Goal: Task Accomplishment & Management: Complete application form

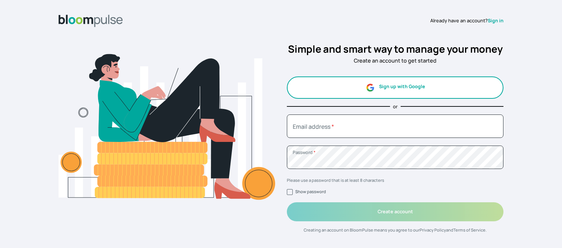
click at [395, 89] on button "Sign up with Google" at bounding box center [395, 87] width 217 height 22
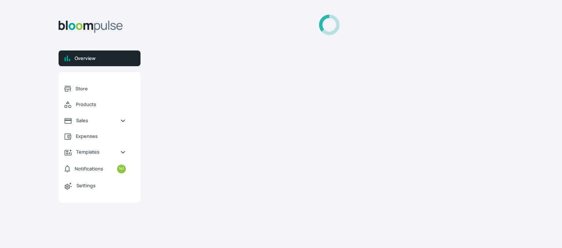
select select "2025"
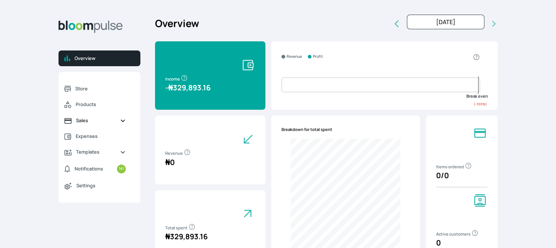
click at [90, 122] on span "Sales" at bounding box center [95, 120] width 38 height 7
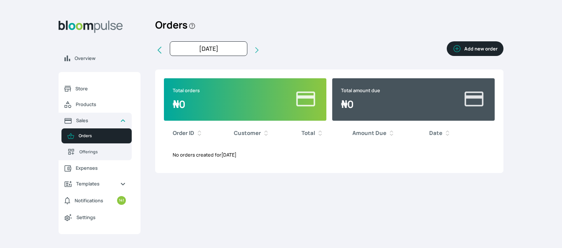
click at [83, 135] on span "Orders" at bounding box center [102, 136] width 47 height 6
click at [473, 46] on button "Add new order" at bounding box center [475, 48] width 57 height 15
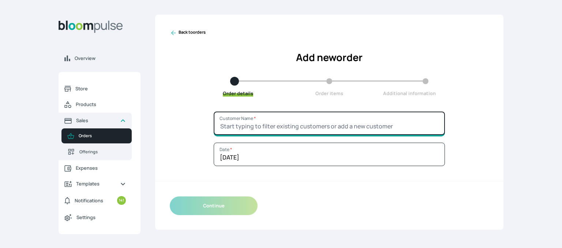
click at [282, 122] on input "Customer Name *" at bounding box center [329, 123] width 231 height 23
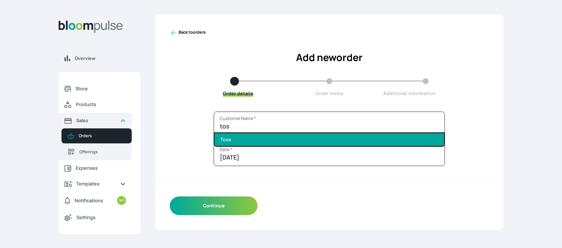
click at [259, 139] on li "Tosa" at bounding box center [329, 139] width 230 height 13
type input "Tosa"
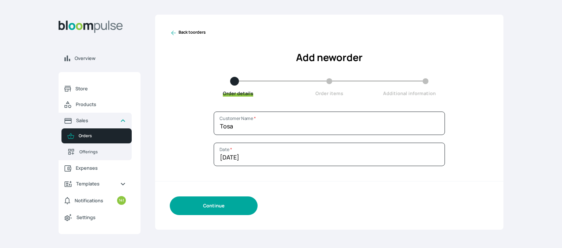
click at [227, 206] on button "Continue" at bounding box center [214, 205] width 88 height 19
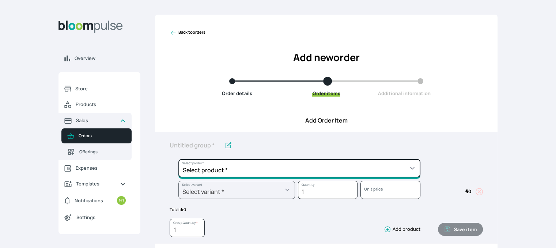
click at [295, 164] on select "Select product * Cake Decoration for 8inches High Chocolate oil based Round Cak…" at bounding box center [300, 168] width 242 height 18
select select "49426e7e-6d78-4aff-80b2-0dfc408de078"
click at [179, 159] on select "Select product * Cake Decoration for 8inches High Chocolate oil based Round Cak…" at bounding box center [300, 168] width 242 height 18
type input "Vanilla oil based Round Cake"
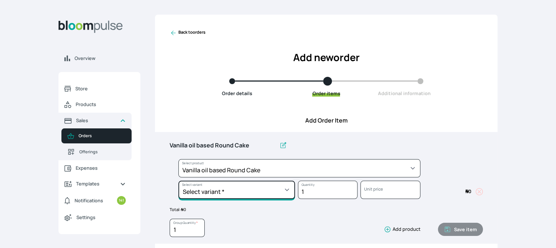
click at [233, 187] on select "Select variant * 10inches 11inches 12inches 6inches 7inches 8inches 9inches" at bounding box center [237, 190] width 117 height 18
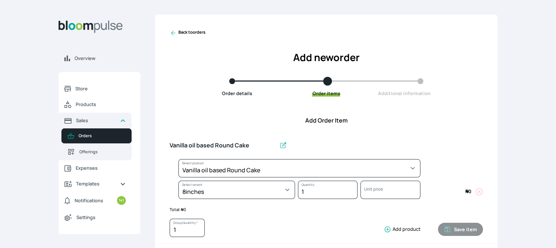
select select "49426e7e-6d78-4aff-80b2-0dfc408de078"
select select "521b5e78-dac1-445e-a6e7-266adeee2241"
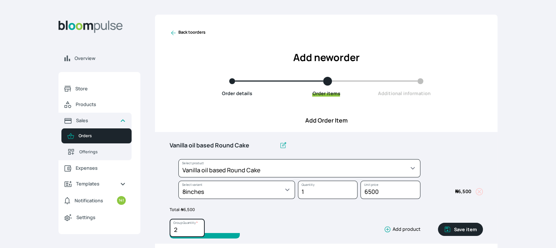
type input "2"
click at [198, 227] on input "2" at bounding box center [187, 228] width 35 height 18
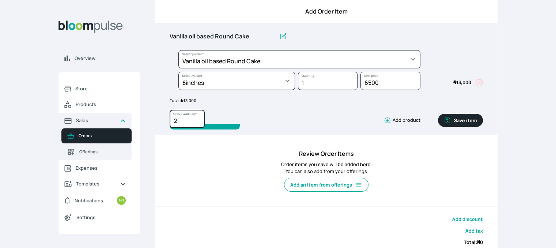
scroll to position [110, 0]
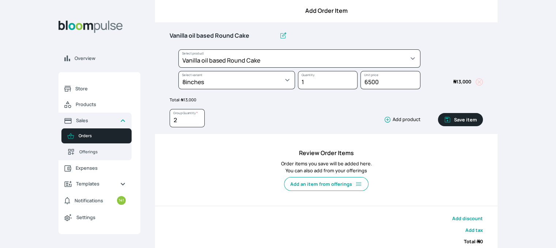
click at [458, 116] on button "Save item" at bounding box center [460, 119] width 45 height 13
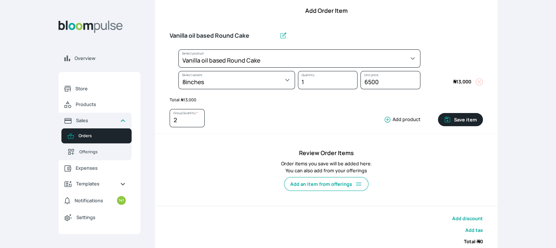
type input "1"
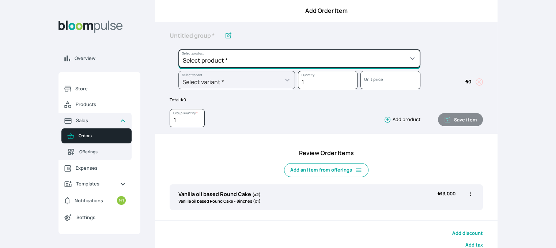
click at [260, 57] on select "Select product * Cake Decoration for 8inches High Chocolate oil based Round Cak…" at bounding box center [300, 58] width 242 height 18
select select "308ec9aa-9c9b-4c8b-9137-5de2303ab237"
click at [179, 49] on select "Select product * Cake Decoration for 8inches High Chocolate oil based Round Cak…" at bounding box center [300, 58] width 242 height 18
type input "Redvelvet oil based Round Cake"
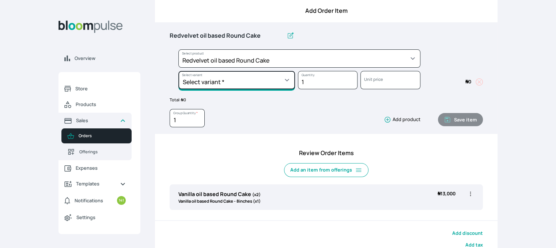
click at [228, 85] on select "Select variant * 10inches 11inches 12inches 6inches 7inches 8inches 9inches" at bounding box center [237, 80] width 117 height 18
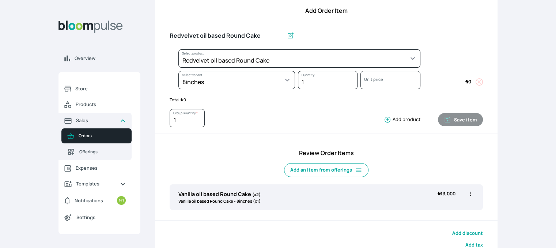
select select "308ec9aa-9c9b-4c8b-9137-5de2303ab237"
select select "e592fd65-7ecf-4c02-9b2e-527044ac8258"
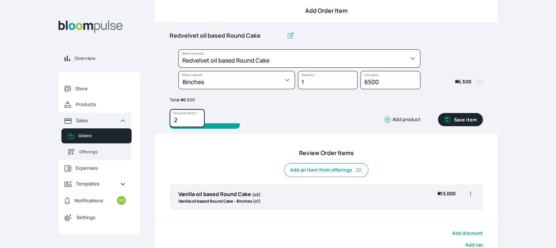
type input "2"
click at [200, 117] on input "2" at bounding box center [187, 118] width 35 height 18
click at [474, 120] on button "Save item" at bounding box center [460, 119] width 45 height 13
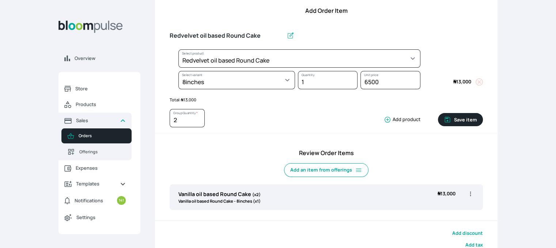
type input "1"
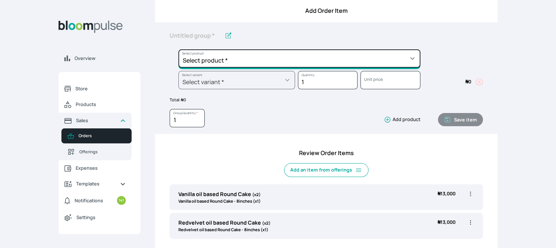
click at [218, 57] on select "Select product * Cake Decoration for 8inches High Chocolate oil based Round Cak…" at bounding box center [300, 58] width 242 height 18
select select "0a3636f1-4902-403d-89c1-f5465b9229a0"
click at [179, 49] on select "Select product * Cake Decoration for 8inches High Chocolate oil based Round Cak…" at bounding box center [300, 58] width 242 height 18
type input "Chocolate oil based Round Cake"
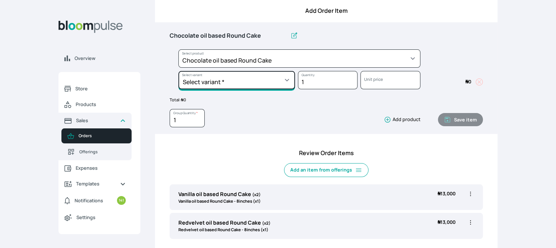
click at [236, 79] on select "Select variant * 10inches 11inches 12inches 6inches 7inches 8inches 9inches" at bounding box center [237, 80] width 117 height 18
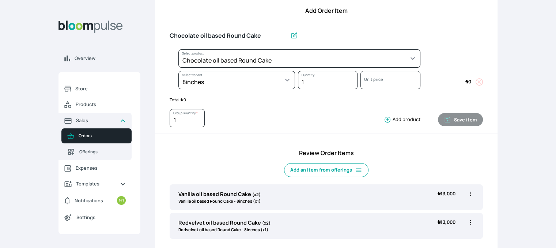
select select "0a3636f1-4902-403d-89c1-f5465b9229a0"
select select "1b042159-aabd-4eda-968f-ed2104558901"
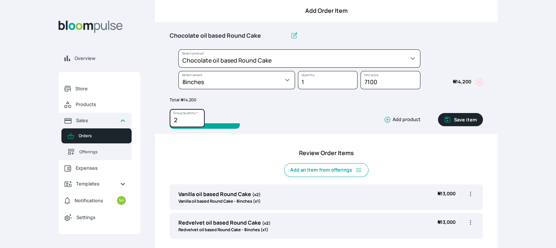
type input "2"
click at [198, 118] on input "2" at bounding box center [187, 118] width 35 height 18
click at [460, 117] on button "Save item" at bounding box center [460, 119] width 45 height 13
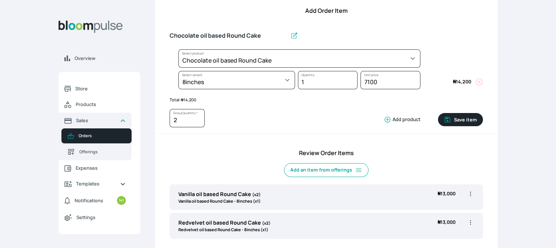
type input "1"
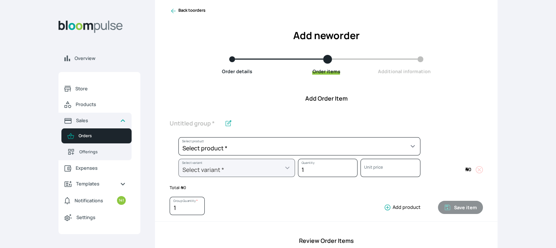
scroll to position [0, 0]
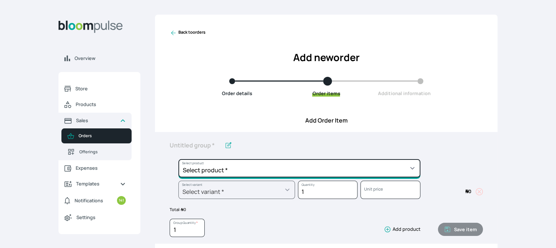
click at [318, 167] on select "Select product * Cake Decoration for 8inches High Chocolate oil based Round Cak…" at bounding box center [300, 168] width 242 height 18
select select "83f82b0c-44eb-4ac8-bd97-27faddcd7e30"
click at [179, 159] on select "Select product * Cake Decoration for 8inches High Chocolate oil based Round Cak…" at bounding box center [300, 168] width 242 height 18
type input "Whipped Cream Frosting"
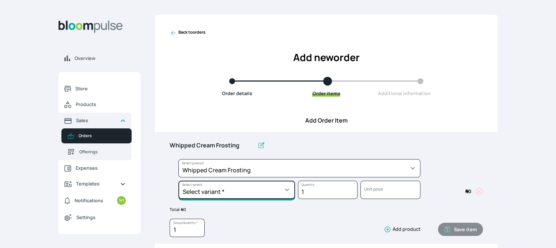
click at [249, 194] on select "Select variant * 1 cup 2 cups 3 cups 4 cups" at bounding box center [237, 190] width 117 height 18
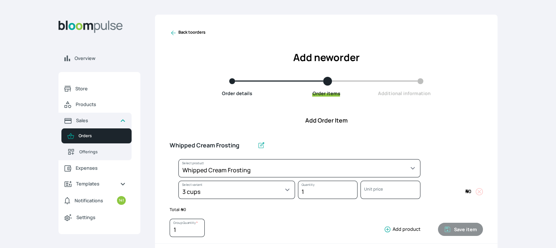
select select "83f82b0c-44eb-4ac8-bd97-27faddcd7e30"
select select "fde2ff08-7291-4fbf-b13d-84aa5027fb42"
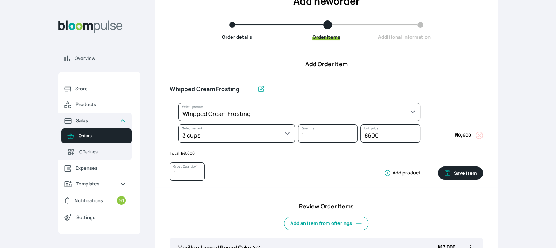
scroll to position [73, 0]
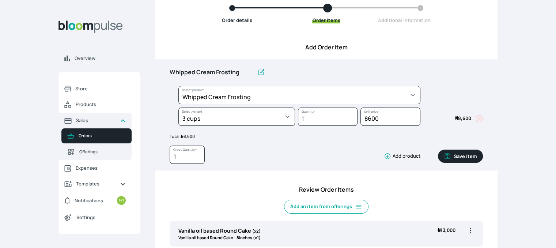
click at [456, 157] on button "Save item" at bounding box center [460, 156] width 45 height 13
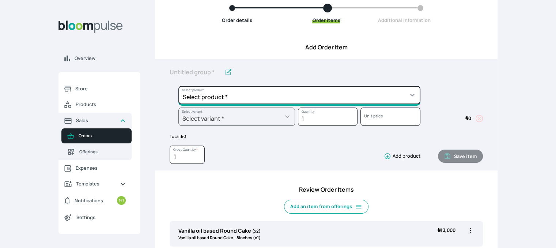
click at [275, 99] on select "Select product * Cake Decoration for 8inches High Chocolate oil based Round Cak…" at bounding box center [300, 95] width 242 height 18
select select "023b730d-bc46-477e-b7f7-d3522e7f455b"
click at [179, 86] on select "Select product * Cake Decoration for 8inches High Chocolate oil based Round Cak…" at bounding box center [300, 95] width 242 height 18
type input "Cake Decoration for 8inches High"
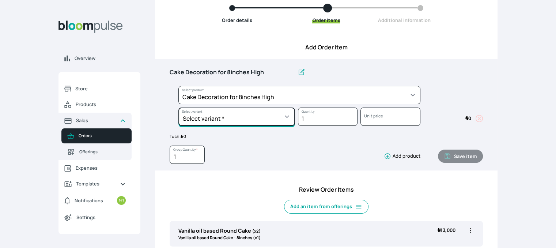
click at [249, 121] on select "Select variant * Basic Complex Regular" at bounding box center [237, 117] width 117 height 18
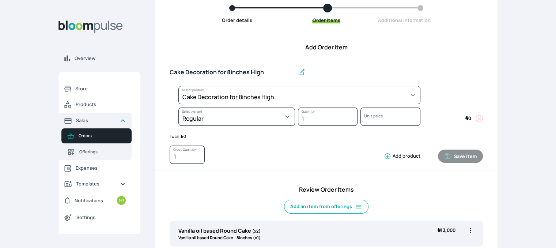
select select "023b730d-bc46-477e-b7f7-d3522e7f455b"
select select "13dbb06e-f851-45db-a0d6-3609ea7c0f11"
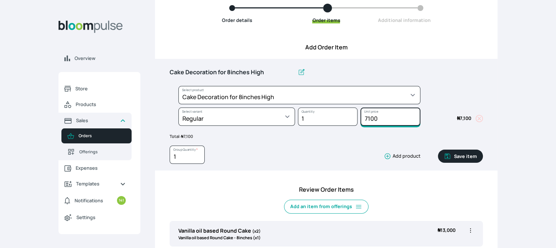
drag, startPoint x: 385, startPoint y: 117, endPoint x: 334, endPoint y: 112, distance: 51.5
click at [334, 112] on div "Select product * Cake Decoration for 8inches High Chocolate oil based Round Cak…" at bounding box center [327, 107] width 314 height 43
click at [368, 120] on input "15000" at bounding box center [391, 117] width 60 height 18
type input "17000"
click at [455, 153] on button "Save item" at bounding box center [460, 156] width 45 height 13
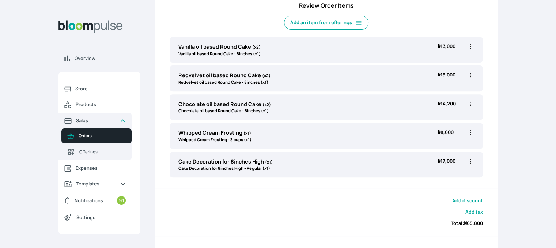
scroll to position [256, 0]
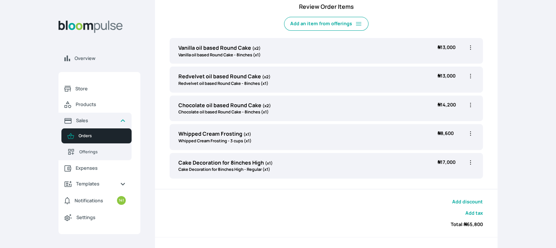
click at [472, 46] on icon "button" at bounding box center [470, 47] width 7 height 7
click at [446, 65] on span "Edit" at bounding box center [442, 62] width 53 height 7
type input "Vanilla oil based Round Cake"
type input "2"
select select "49426e7e-6d78-4aff-80b2-0dfc408de078"
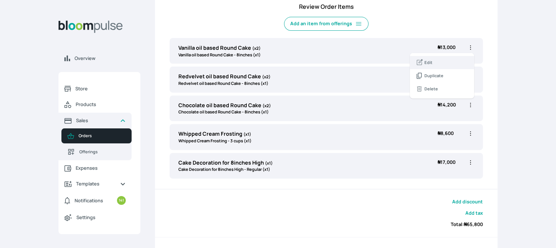
select select "521b5e78-dac1-445e-a6e7-266adeee2241"
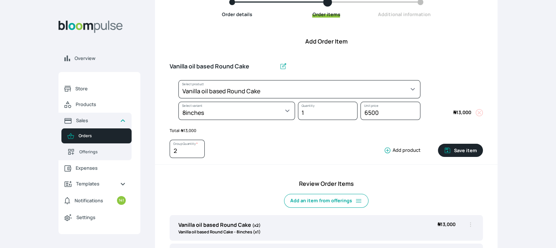
scroll to position [37, 0]
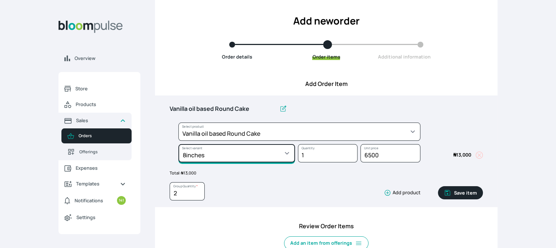
click at [256, 157] on select "Select variant * 10inches 11inches 12inches 6inches 7inches 8inches 9inches" at bounding box center [237, 153] width 117 height 18
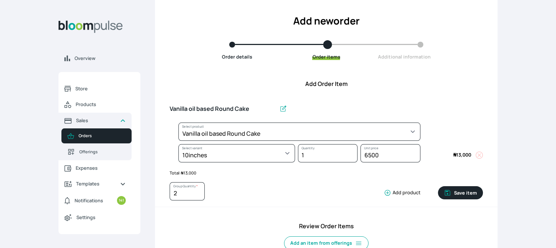
select select "49426e7e-6d78-4aff-80b2-0dfc408de078"
select select "58b3dfe1-eaff-4c4a-ae63-b46a1db335d4"
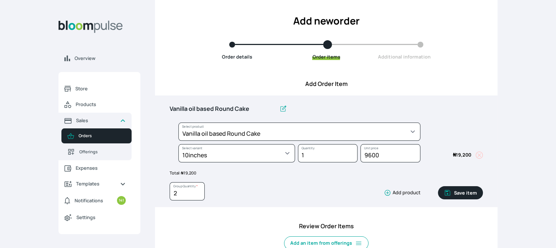
click at [458, 194] on button "Save item" at bounding box center [460, 192] width 45 height 13
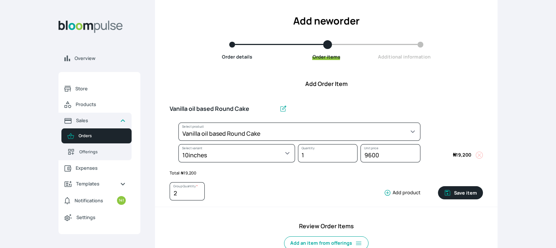
type input "1"
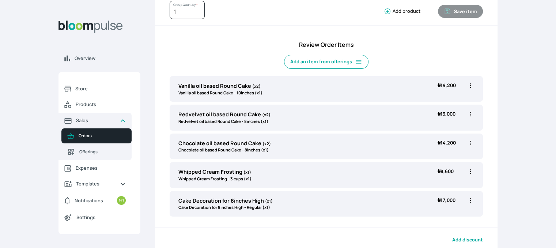
scroll to position [219, 0]
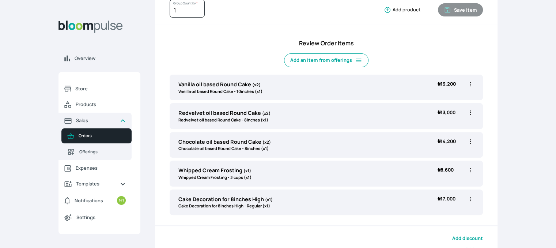
click at [471, 112] on icon "button" at bounding box center [470, 112] width 1 height 4
click at [433, 128] on span "Edit" at bounding box center [442, 127] width 53 height 7
type input "Redvelvet oil based Round Cake"
type input "2"
select select "308ec9aa-9c9b-4c8b-9137-5de2303ab237"
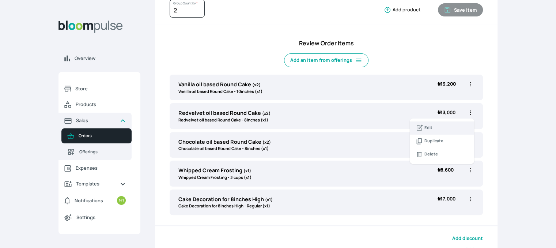
select select "e592fd65-7ecf-4c02-9b2e-527044ac8258"
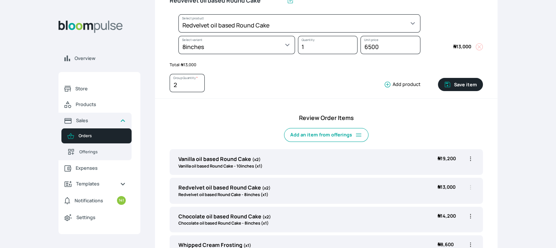
scroll to position [110, 0]
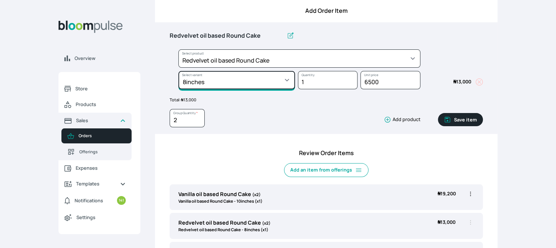
click at [243, 80] on select "Select variant * 10inches 11inches 12inches 6inches 7inches 8inches 9inches" at bounding box center [237, 80] width 117 height 18
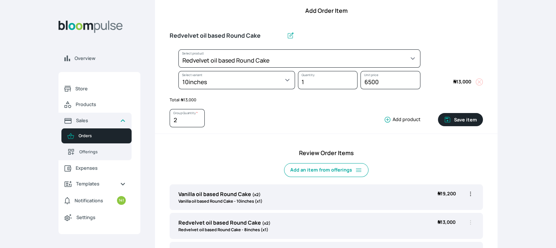
select select "308ec9aa-9c9b-4c8b-9137-5de2303ab237"
select select "bff53f3e-0045-4988-916d-936ffa64d741"
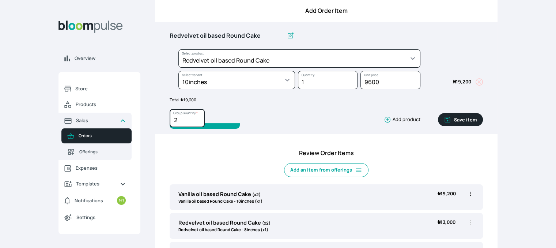
click at [199, 123] on input "2" at bounding box center [187, 118] width 35 height 18
type input "1"
click at [197, 121] on input "1" at bounding box center [187, 118] width 35 height 18
click at [462, 118] on button "Save item" at bounding box center [460, 119] width 45 height 13
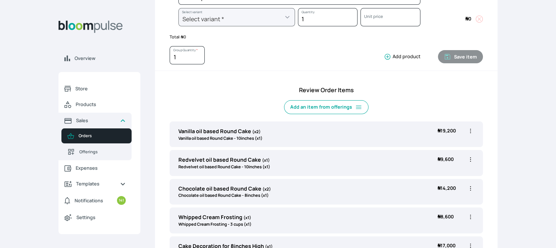
scroll to position [183, 0]
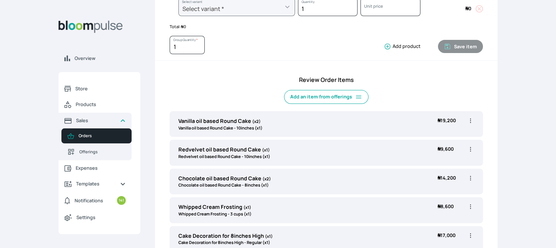
click at [471, 177] on icon "button" at bounding box center [470, 178] width 1 height 4
click at [427, 191] on span "Edit" at bounding box center [429, 193] width 8 height 6
type input "Chocolate oil based Round Cake"
type input "2"
select select "0a3636f1-4902-403d-89c1-f5465b9229a0"
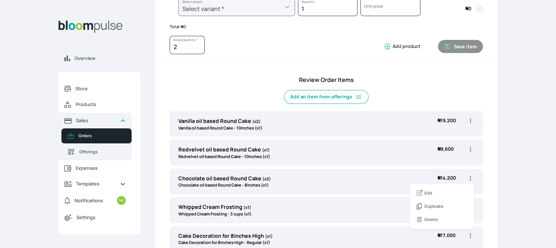
select select "1b042159-aabd-4eda-968f-ed2104558901"
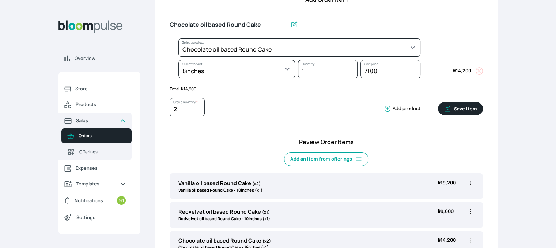
scroll to position [37, 0]
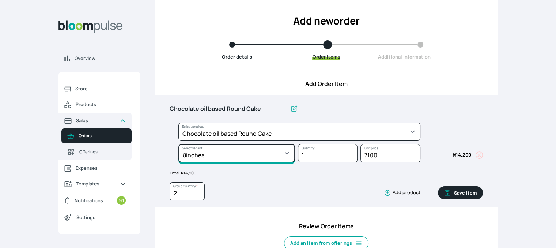
click at [284, 153] on select "Select variant * 10inches 11inches 12inches 6inches 7inches 8inches 9inches" at bounding box center [237, 153] width 117 height 18
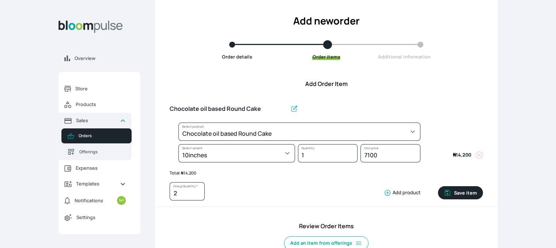
select select "0a3636f1-4902-403d-89c1-f5465b9229a0"
select select "03f20fb0-9fb1-4039-ae0e-3c73a4428fa0"
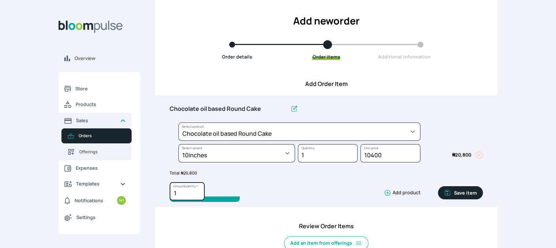
type input "1"
click at [198, 194] on input "1" at bounding box center [187, 191] width 35 height 18
click at [461, 195] on button "Save item" at bounding box center [460, 192] width 45 height 13
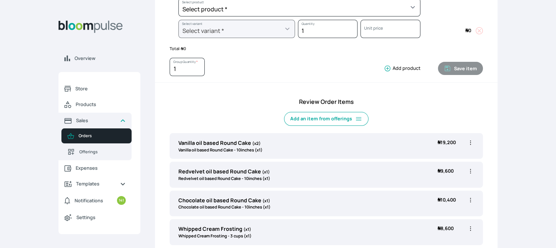
scroll to position [183, 0]
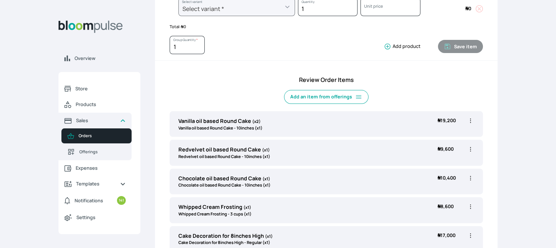
click at [470, 207] on icon "button" at bounding box center [470, 206] width 7 height 7
click at [430, 220] on span "Edit" at bounding box center [429, 222] width 8 height 6
type input "Whipped Cream Frosting"
select select "83f82b0c-44eb-4ac8-bd97-27faddcd7e30"
select select "fde2ff08-7291-4fbf-b13d-84aa5027fb42"
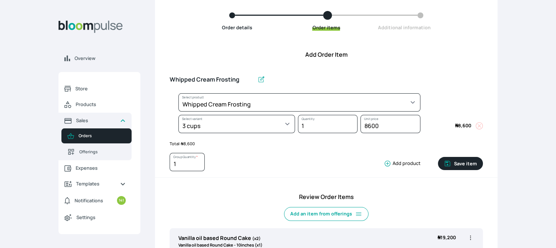
scroll to position [37, 0]
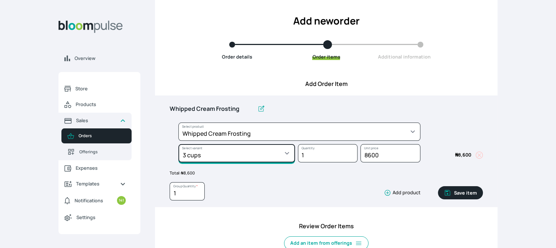
click at [276, 151] on select "Select variant * 1 cup 2 cups 3 cups 4 cups" at bounding box center [237, 153] width 117 height 18
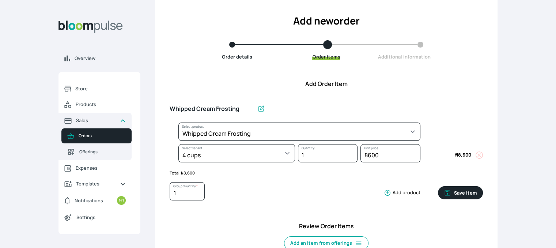
select select "83f82b0c-44eb-4ac8-bd97-27faddcd7e30"
select select "a6a87a49-a89a-4312-9700-585b22abcdb1"
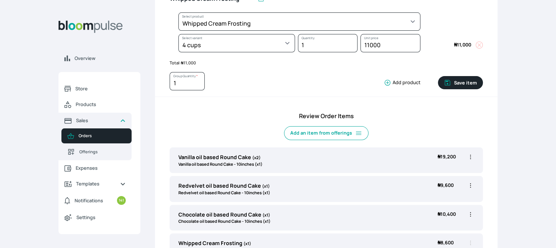
scroll to position [146, 0]
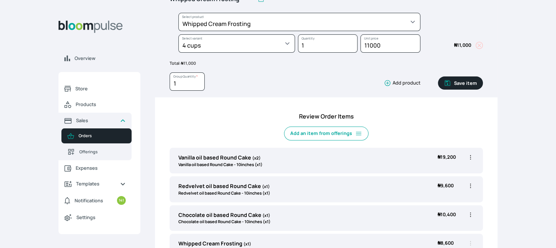
click at [469, 80] on button "Save item" at bounding box center [460, 82] width 45 height 13
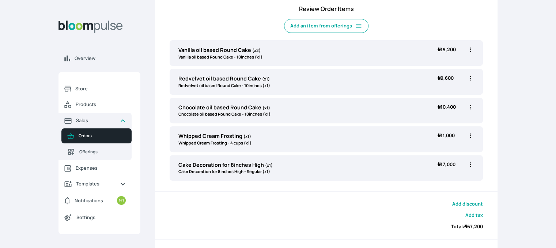
scroll to position [256, 0]
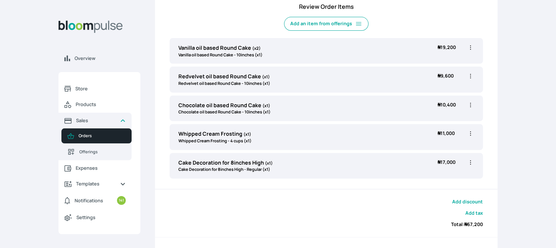
click at [470, 132] on icon "button" at bounding box center [470, 133] width 7 height 7
click at [436, 150] on span "Edit" at bounding box center [442, 148] width 53 height 7
type input "Whipped Cream Frosting"
select select "83f82b0c-44eb-4ac8-bd97-27faddcd7e30"
select select "a6a87a49-a89a-4312-9700-585b22abcdb1"
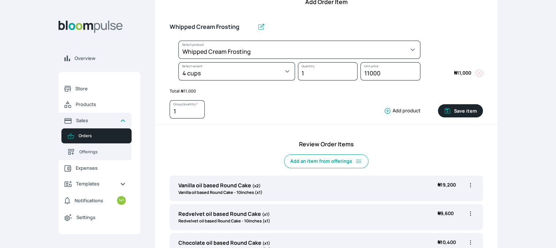
scroll to position [73, 0]
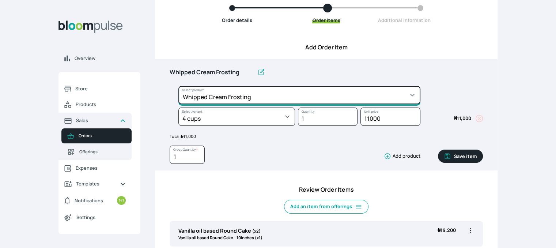
click at [306, 97] on select "Select product * Cake Decoration for 8inches High Chocolate oil based Round Cak…" at bounding box center [300, 95] width 242 height 18
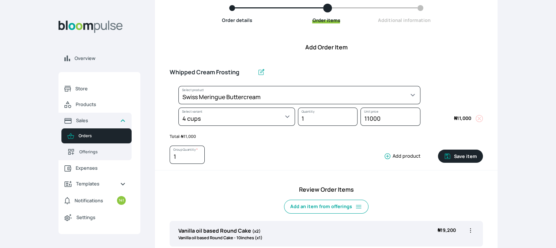
select select "645c6260-b6bb-4351-a585-2a2a1086c83c"
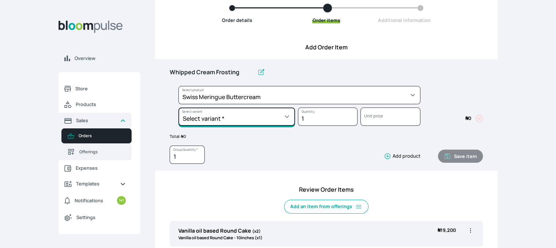
click at [287, 119] on select "Select variant * 1 batch Half batch" at bounding box center [237, 117] width 117 height 18
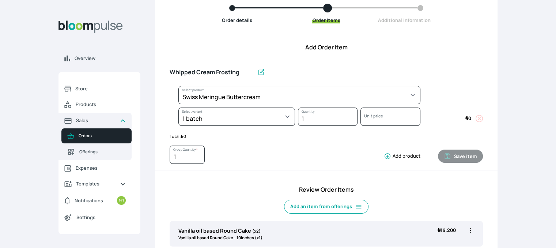
select select "645c6260-b6bb-4351-a585-2a2a1086c83c"
select select "c678bb25-e8eb-455c-a81d-4e3ae4155a32"
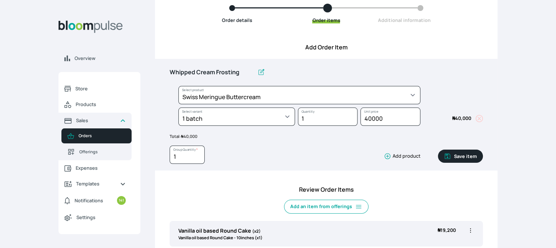
click at [455, 154] on button "Save item" at bounding box center [460, 156] width 45 height 13
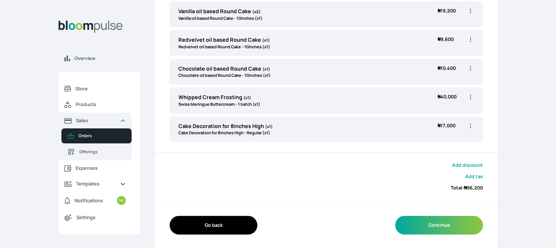
scroll to position [293, 0]
